Goal: Information Seeking & Learning: Understand process/instructions

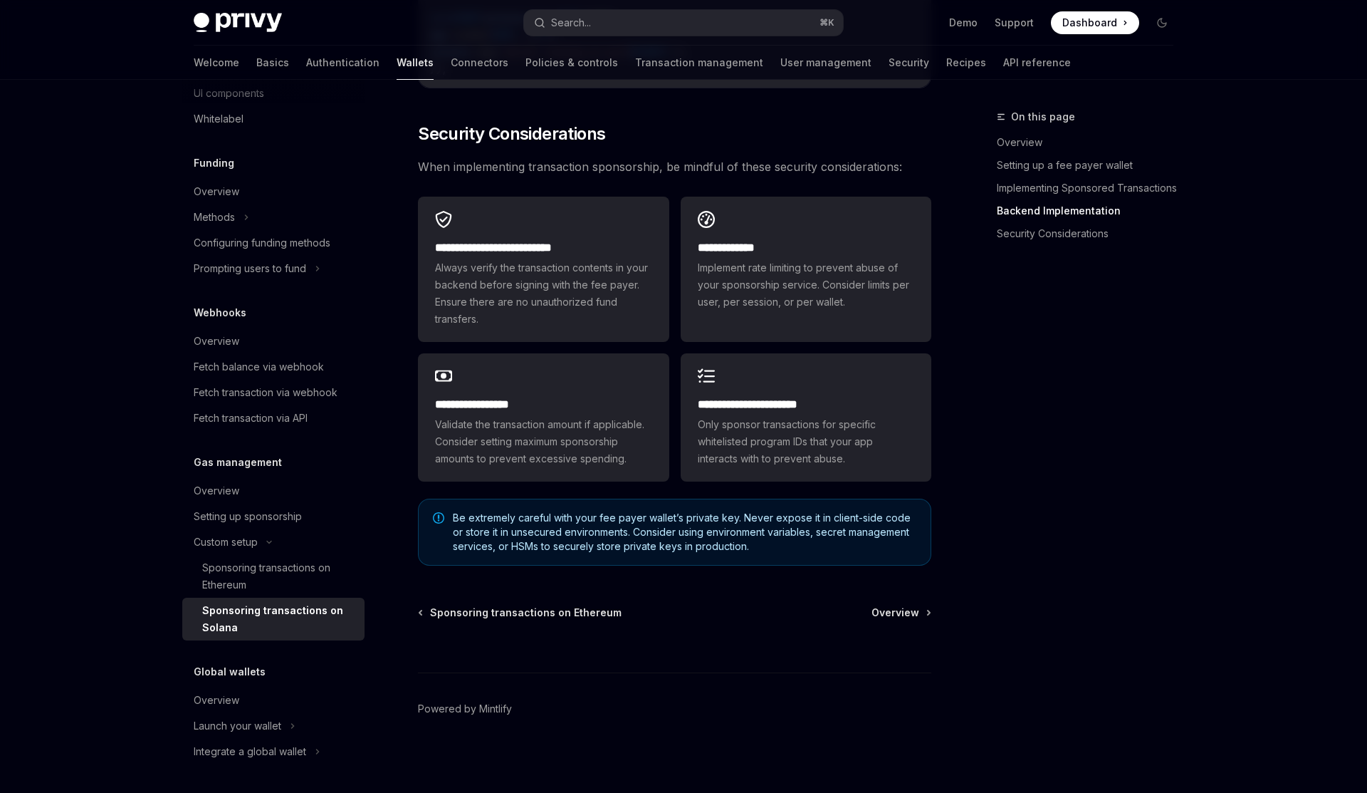
scroll to position [3901, 0]
click at [315, 610] on div "Sponsoring transactions on Solana" at bounding box center [279, 619] width 154 height 34
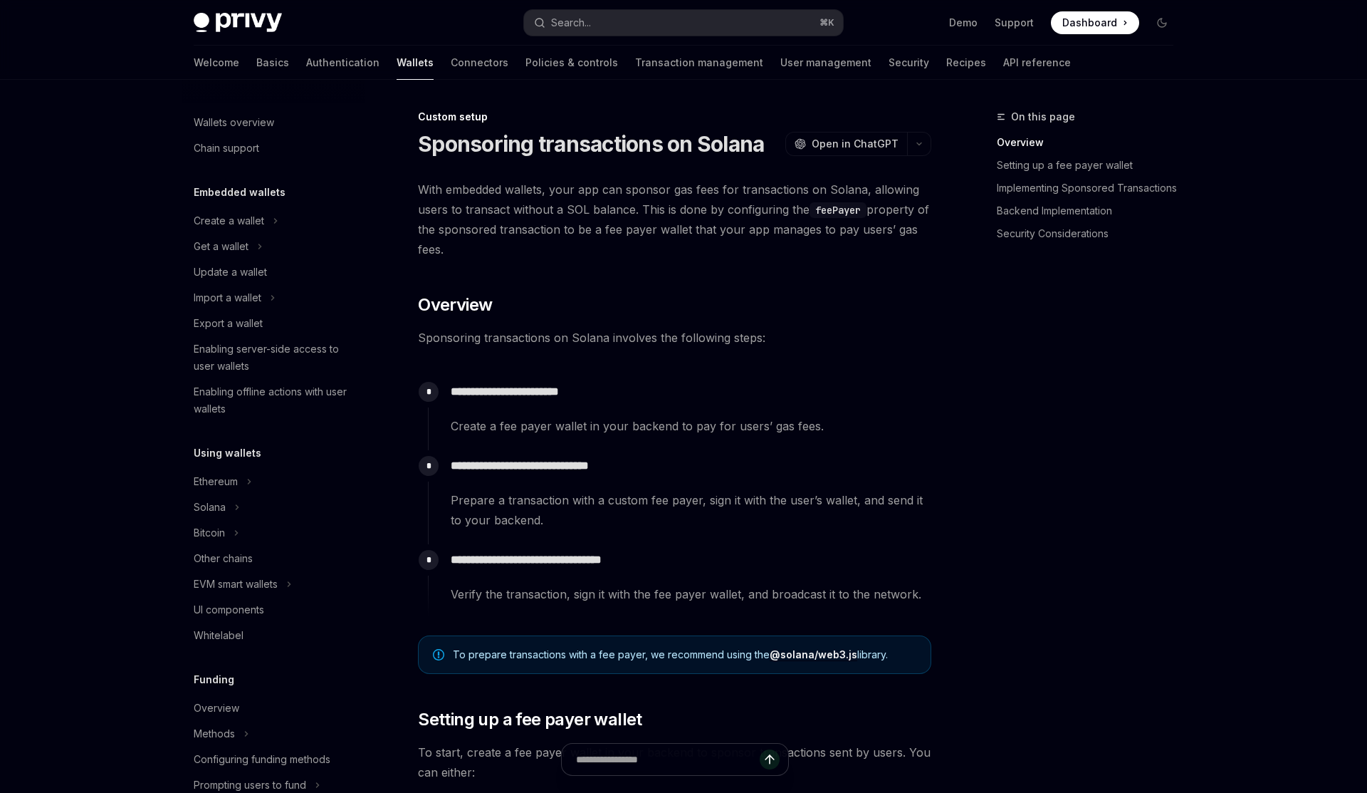
scroll to position [516, 0]
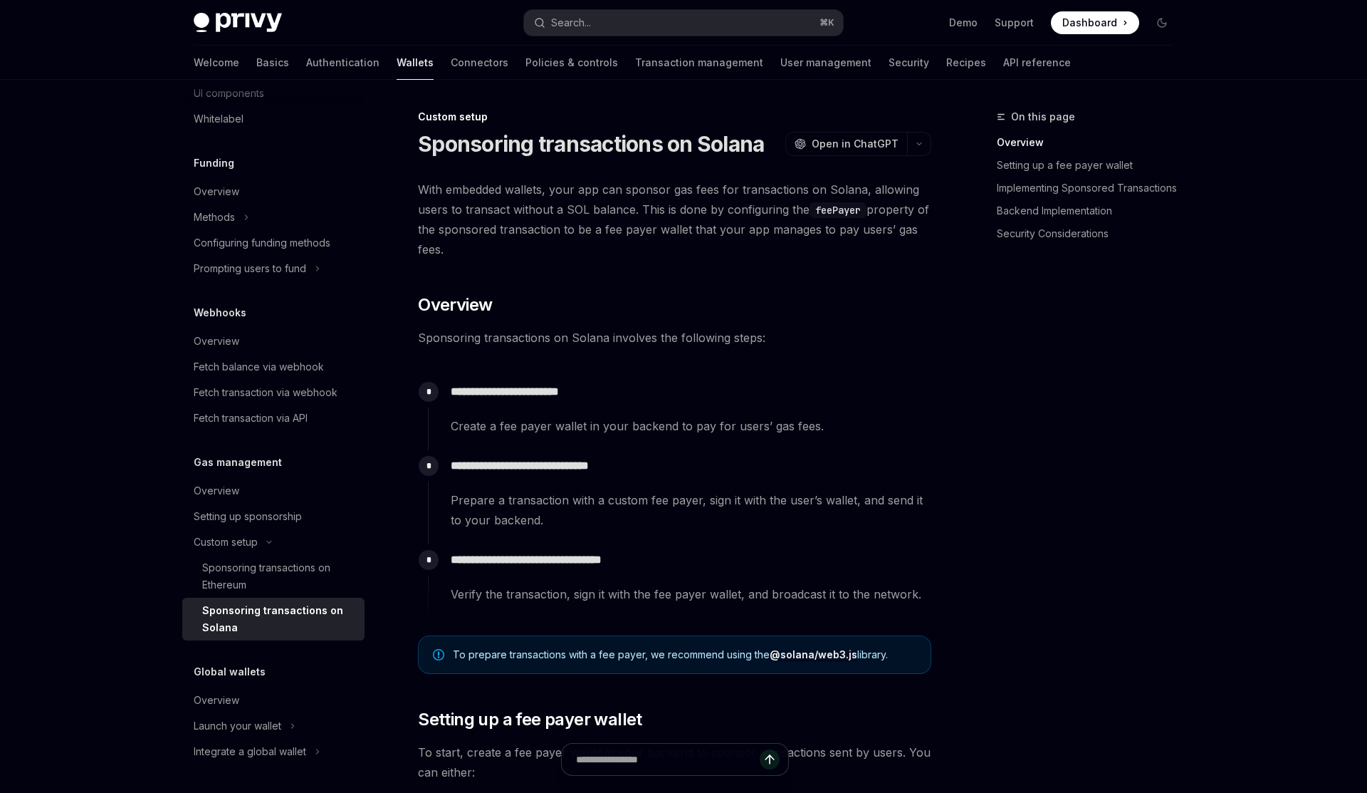
type textarea "*"
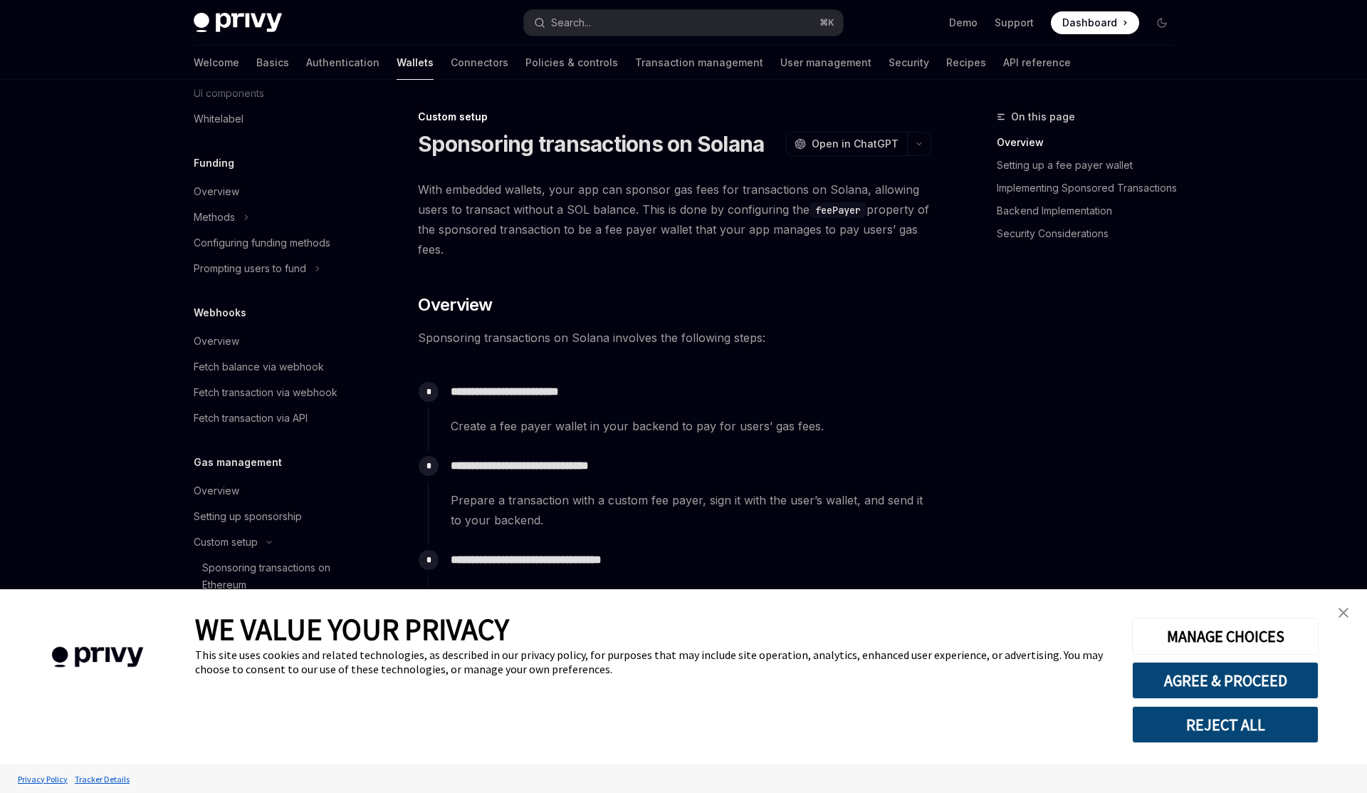
click at [737, 199] on span "With embedded wallets, your app can sponsor gas fees for transactions on Solana…" at bounding box center [674, 219] width 513 height 80
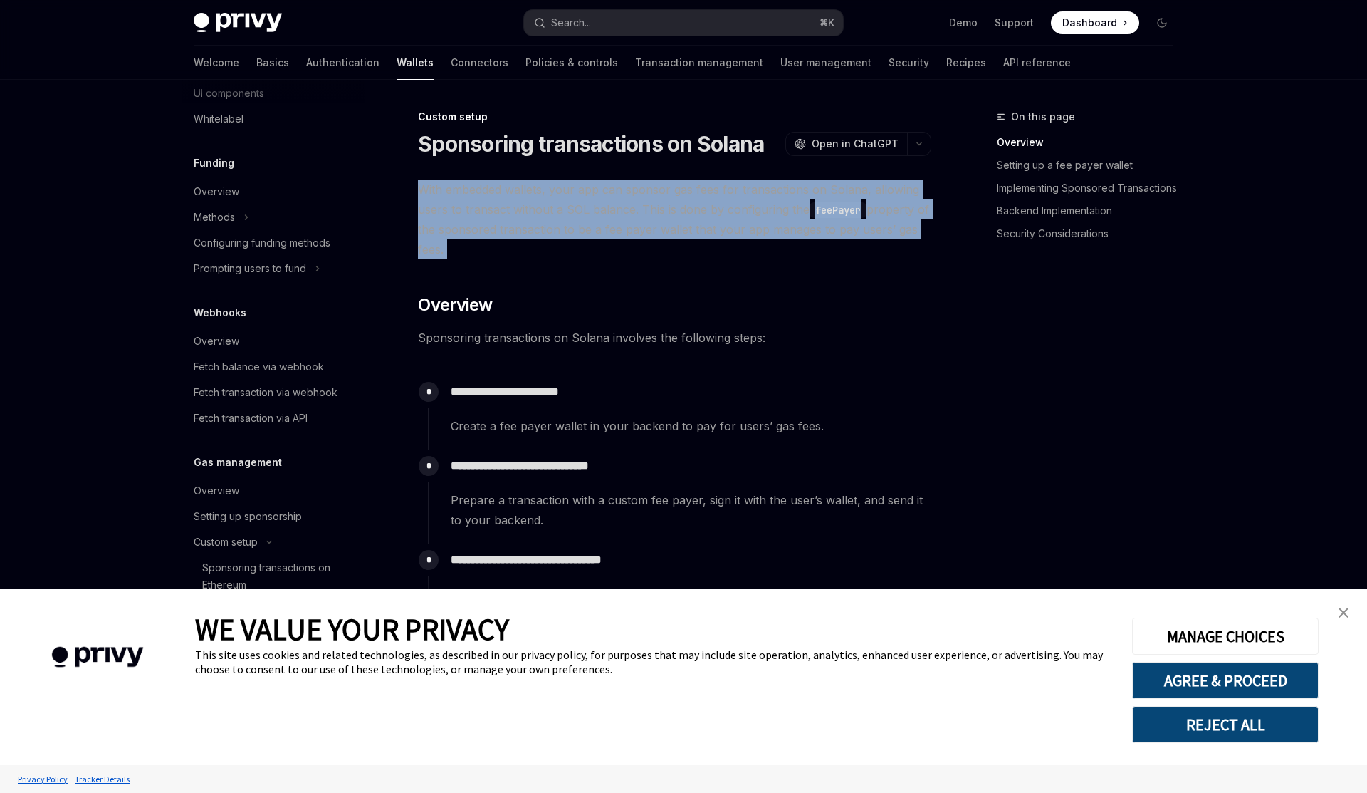
click at [737, 199] on span "With embedded wallets, your app can sponsor gas fees for transactions on Solana…" at bounding box center [674, 219] width 513 height 80
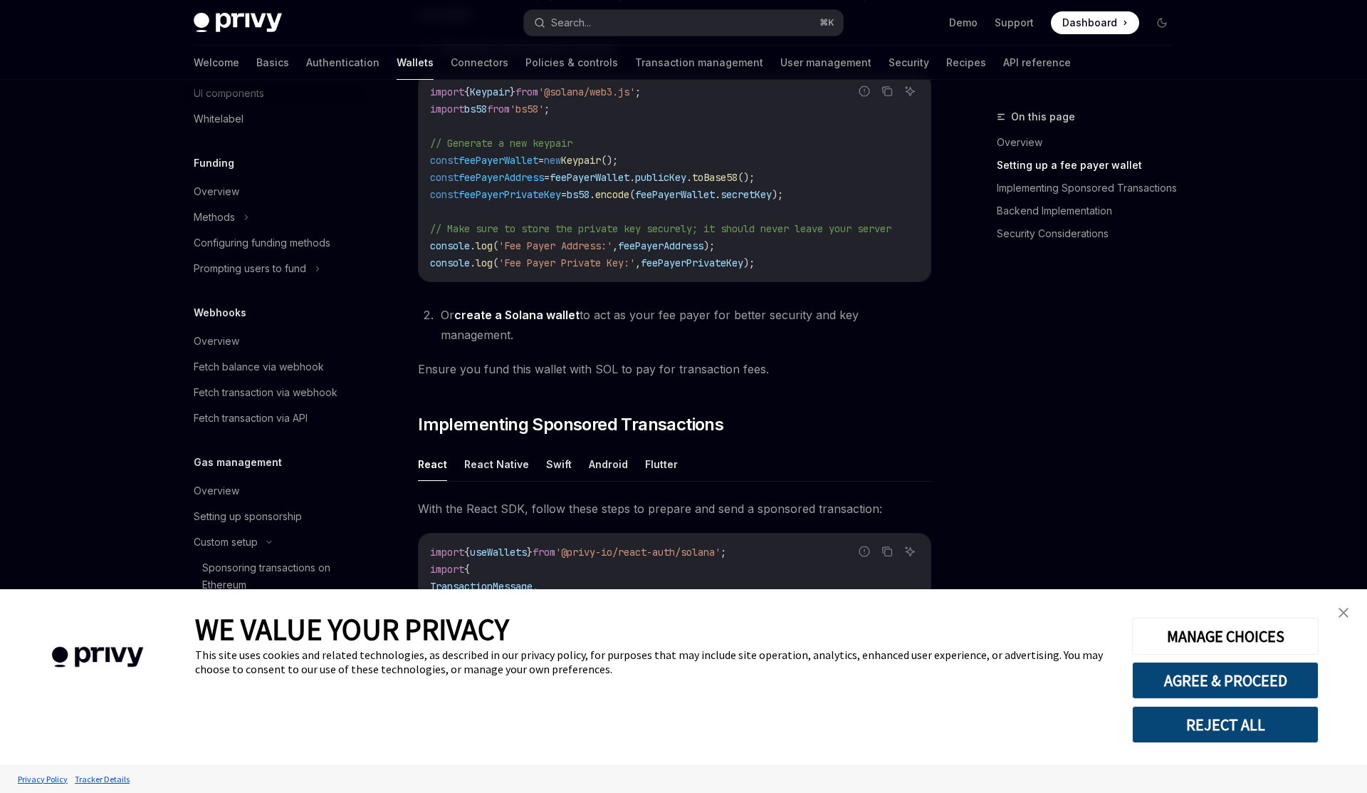
click at [1099, 494] on div "On this page Overview Setting up a fee payer wallet Implementing Sponsored Tran…" at bounding box center [1076, 450] width 216 height 684
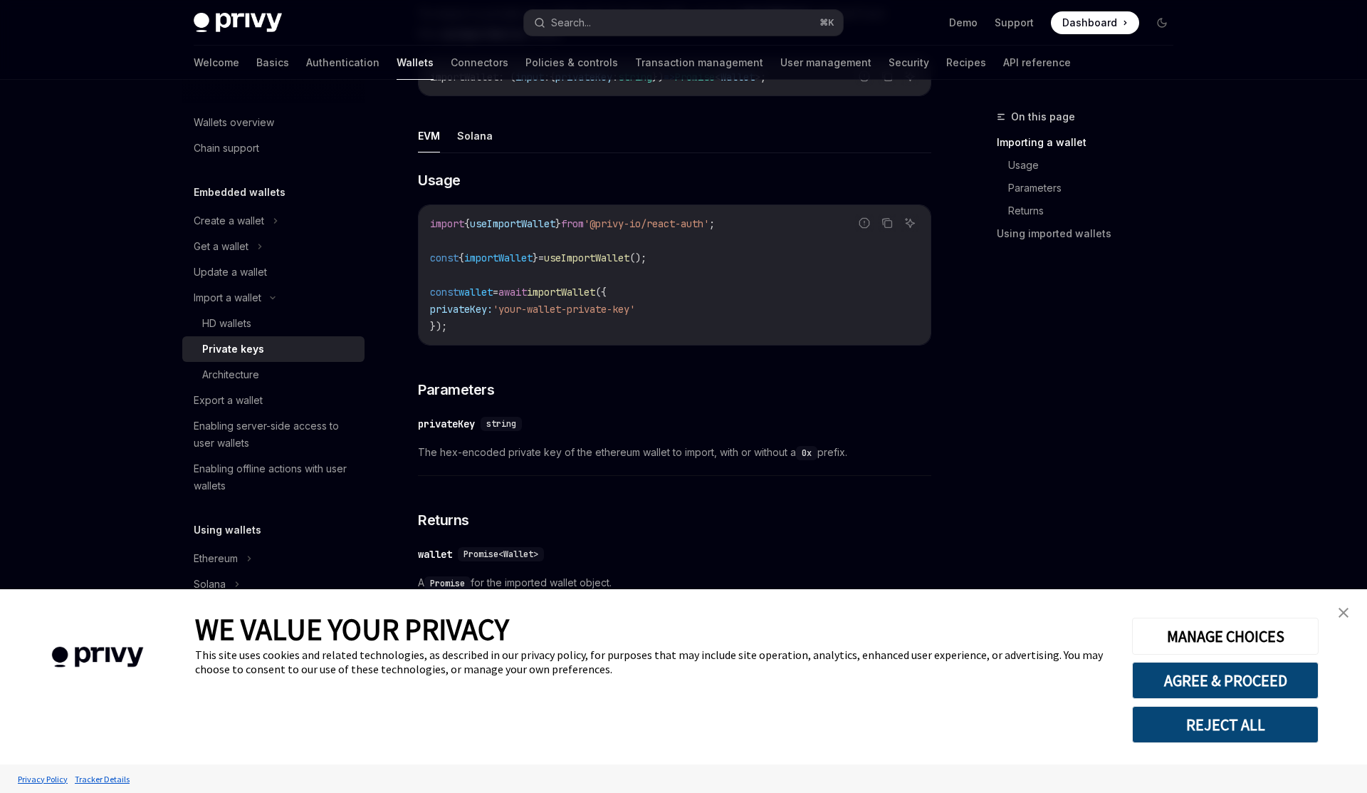
scroll to position [568, 0]
